Goal: Transaction & Acquisition: Purchase product/service

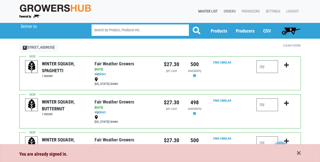
click at [227, 11] on link "Orders" at bounding box center [229, 12] width 18 height 10
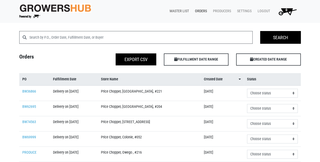
click at [178, 10] on link "Master List" at bounding box center [178, 11] width 25 height 10
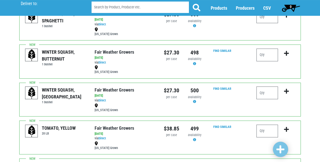
scroll to position [61, 0]
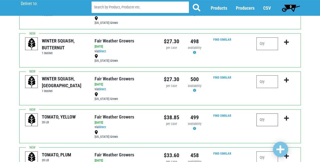
click at [265, 119] on input "number" at bounding box center [268, 119] width 22 height 13
type input "1"
click at [286, 116] on icon "submit" at bounding box center [286, 118] width 5 height 6
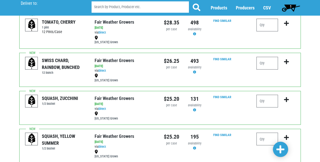
scroll to position [366, 0]
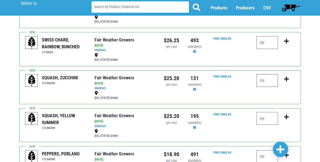
click at [268, 79] on input "number" at bounding box center [268, 80] width 22 height 13
type input "4"
click at [287, 78] on icon "submit" at bounding box center [286, 79] width 5 height 6
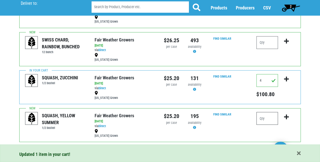
click at [263, 118] on input "number" at bounding box center [268, 118] width 22 height 13
type input "4"
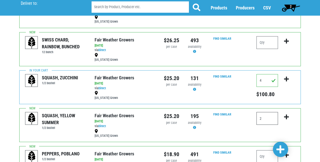
type input "2"
click at [287, 115] on icon "submit" at bounding box center [286, 117] width 5 height 6
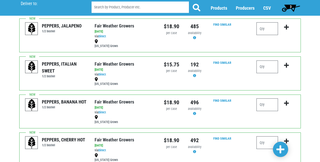
scroll to position [589, 0]
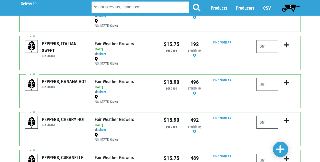
click at [267, 120] on input "number" at bounding box center [268, 122] width 22 height 13
type input "1"
click at [286, 119] on icon "submit" at bounding box center [286, 121] width 5 height 6
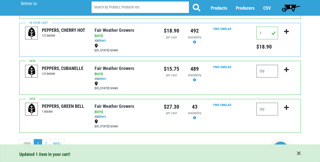
scroll to position [679, 0]
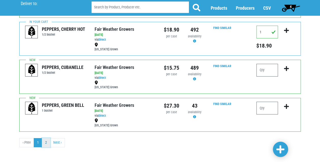
click at [45, 141] on link "2" at bounding box center [46, 142] width 8 height 9
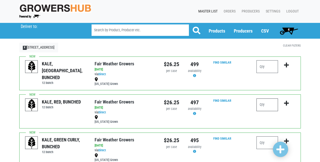
click at [269, 105] on input "number" at bounding box center [268, 104] width 22 height 13
type input "1"
click at [287, 101] on icon "submit" at bounding box center [286, 103] width 5 height 6
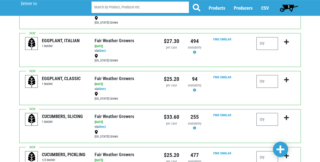
scroll to position [142, 0]
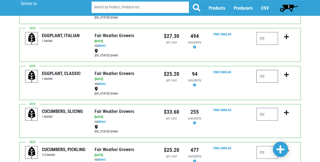
click at [265, 76] on input "number" at bounding box center [268, 76] width 22 height 13
type input "1"
click at [287, 74] on icon "submit" at bounding box center [286, 75] width 5 height 6
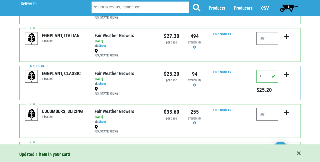
click at [262, 115] on input "number" at bounding box center [268, 114] width 22 height 13
type input "2"
click at [287, 110] on icon "submit" at bounding box center [286, 113] width 5 height 6
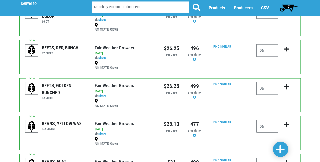
scroll to position [366, 0]
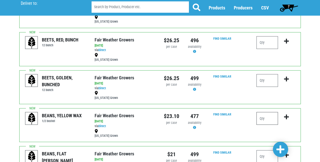
click at [264, 118] on input "number" at bounding box center [268, 118] width 22 height 13
type input "1"
click at [286, 116] on icon "submit" at bounding box center [286, 117] width 5 height 6
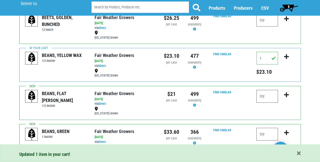
scroll to position [427, 0]
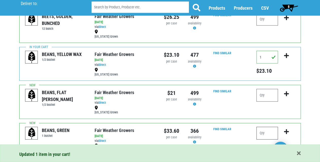
click at [263, 133] on input "number" at bounding box center [268, 133] width 22 height 13
type input "1"
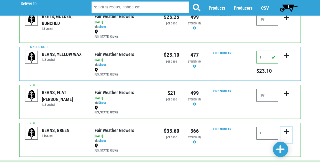
click at [286, 129] on icon "submit" at bounding box center [286, 132] width 5 height 6
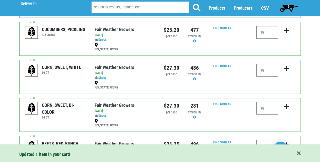
scroll to position [249, 0]
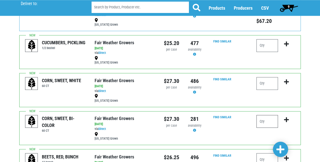
click at [265, 119] on input "number" at bounding box center [268, 121] width 22 height 13
type input "2"
click at [286, 117] on icon "submit" at bounding box center [286, 120] width 5 height 6
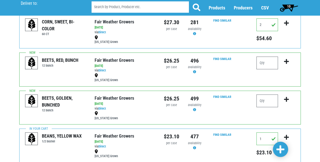
scroll to position [452, 0]
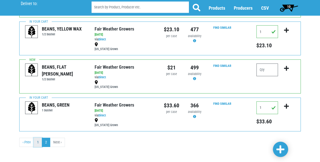
click at [37, 140] on link "1" at bounding box center [38, 142] width 8 height 9
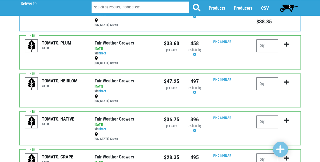
scroll to position [183, 0]
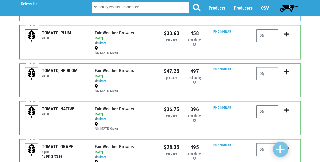
click at [268, 111] on input "number" at bounding box center [268, 111] width 22 height 13
type input "1"
click at [286, 108] on icon "submit" at bounding box center [286, 110] width 5 height 6
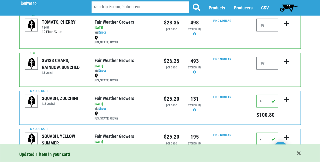
scroll to position [345, 0]
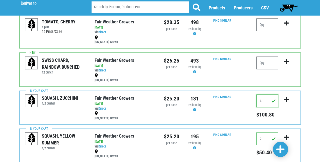
click at [265, 101] on input "4" at bounding box center [268, 100] width 22 height 13
type input "2"
click at [285, 97] on icon "submit" at bounding box center [286, 99] width 5 height 6
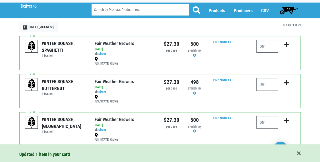
scroll to position [0, 0]
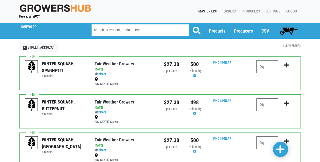
click at [287, 28] on span "11" at bounding box center [289, 29] width 4 height 4
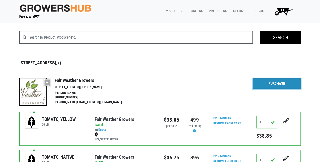
click at [266, 82] on link "Purchase" at bounding box center [277, 83] width 48 height 11
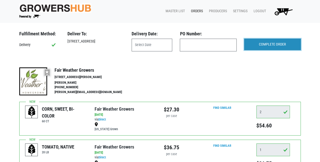
click at [267, 44] on input "COMPLETE ORDER" at bounding box center [273, 45] width 57 height 12
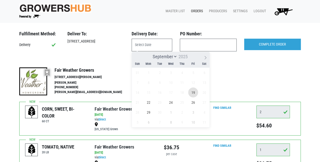
click at [193, 92] on span "19" at bounding box center [193, 92] width 10 height 10
type input "[DATE]"
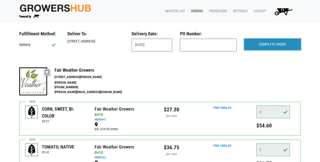
click at [274, 43] on input "COMPLETE ORDER" at bounding box center [273, 45] width 57 height 12
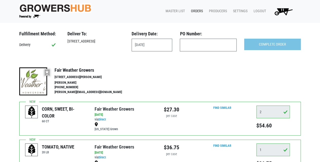
click at [200, 9] on link "Orders" at bounding box center [196, 11] width 18 height 10
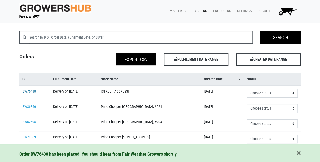
click at [28, 89] on link "BW76438" at bounding box center [29, 91] width 14 height 4
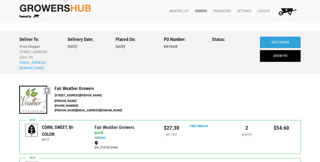
click at [202, 11] on link "Orders" at bounding box center [200, 11] width 18 height 10
